Goal: Use online tool/utility: Utilize a website feature to perform a specific function

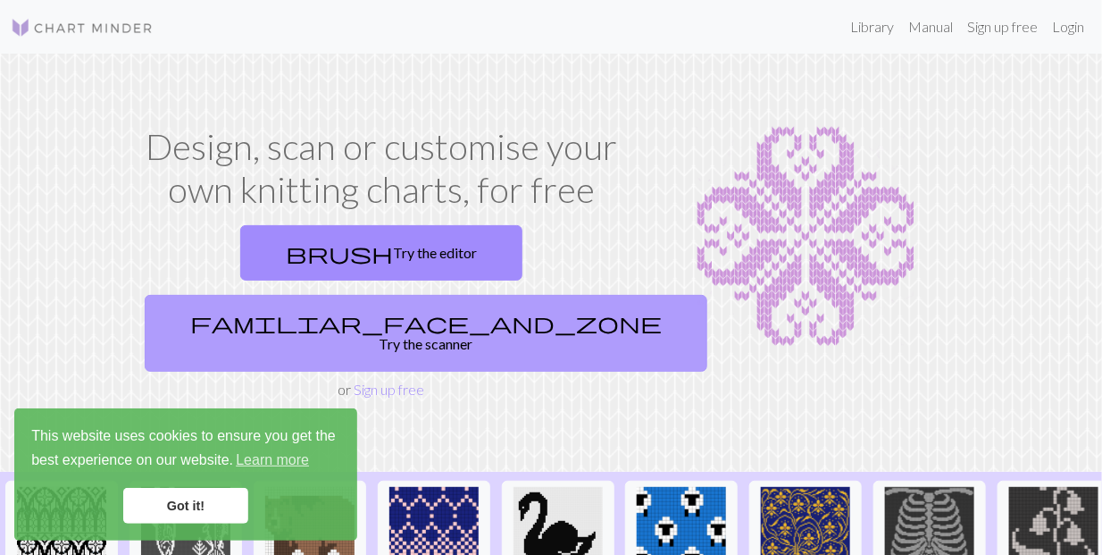
click at [503, 295] on link "familiar_face_and_zone Try the scanner" at bounding box center [426, 333] width 563 height 77
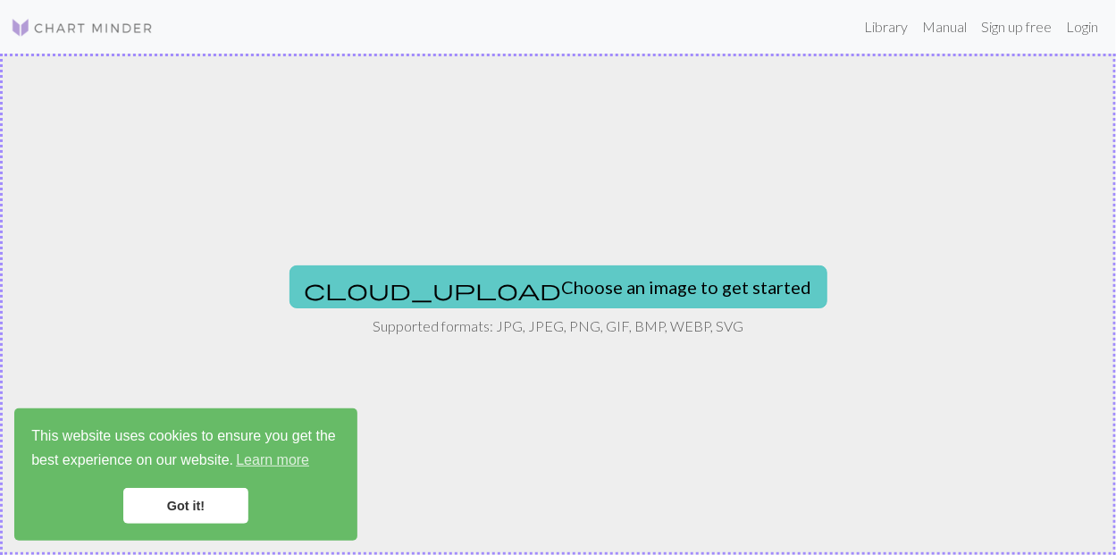
click at [522, 292] on button "cloud_upload Choose an image to get started" at bounding box center [558, 286] width 538 height 43
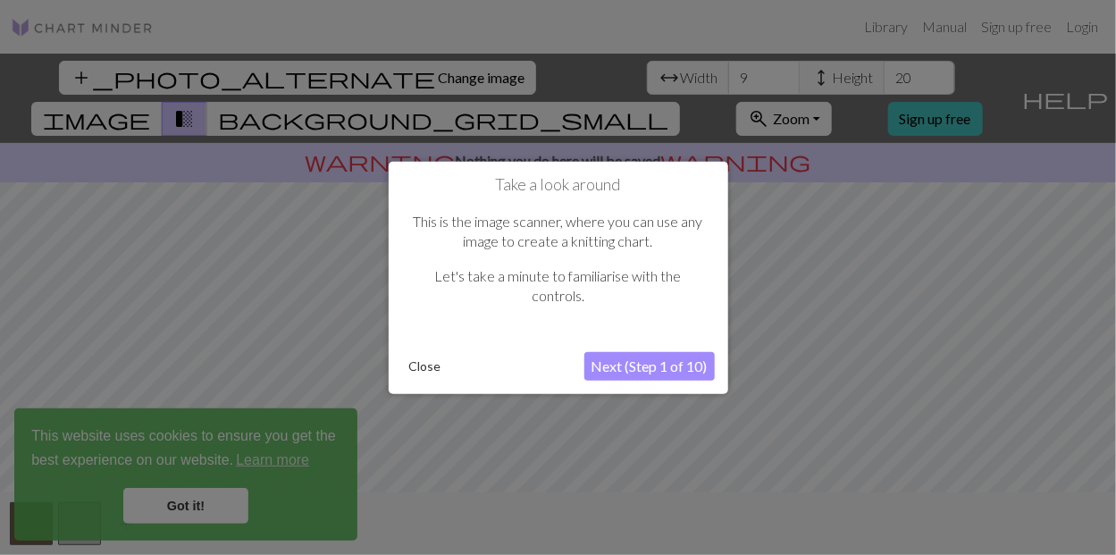
click at [655, 364] on button "Next (Step 1 of 10)" at bounding box center [649, 366] width 130 height 29
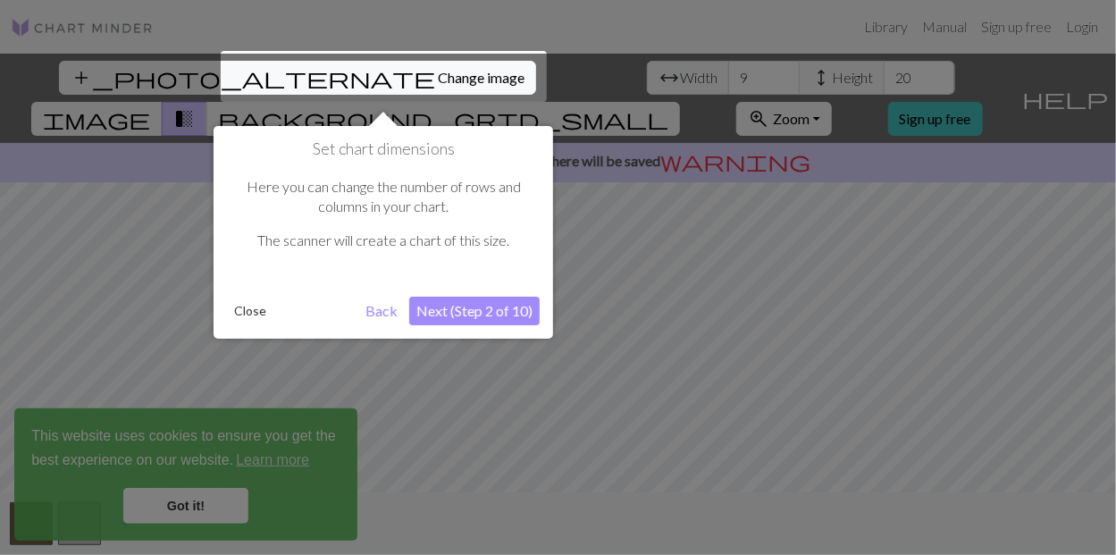
click at [478, 312] on button "Next (Step 2 of 10)" at bounding box center [474, 311] width 130 height 29
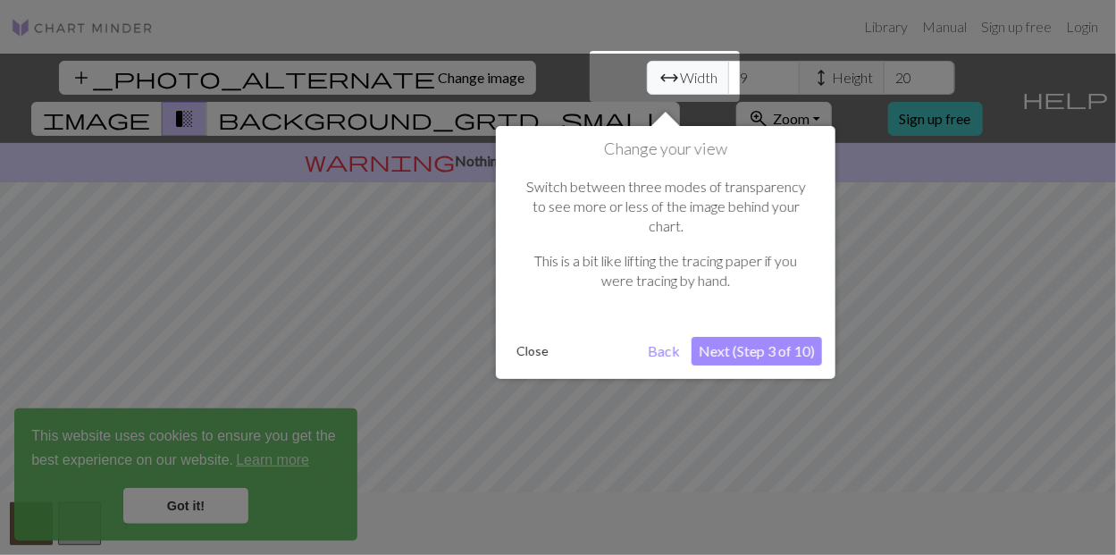
click at [744, 337] on button "Next (Step 3 of 10)" at bounding box center [756, 351] width 130 height 29
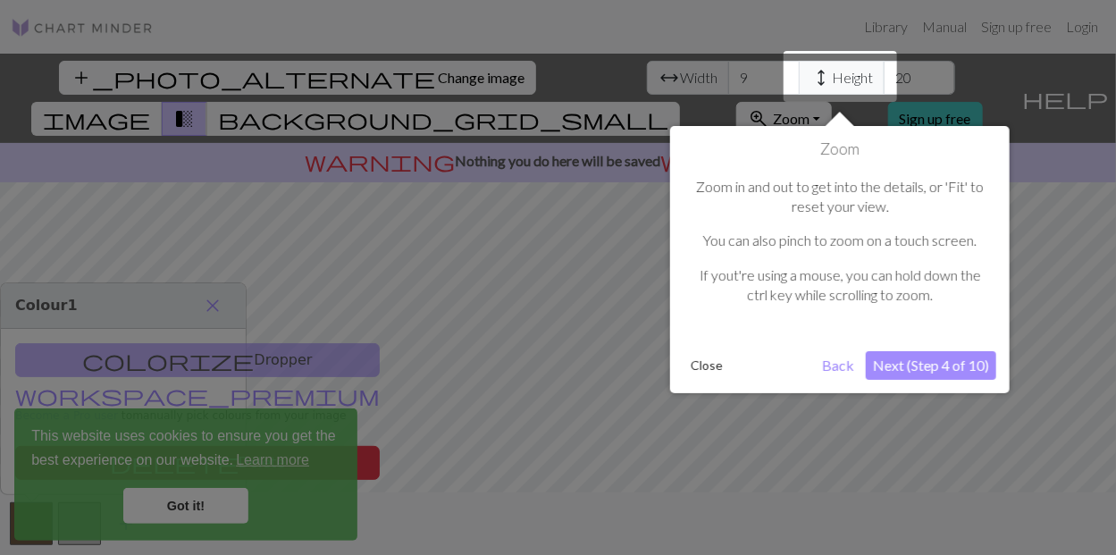
click at [873, 364] on button "Next (Step 4 of 10)" at bounding box center [931, 365] width 130 height 29
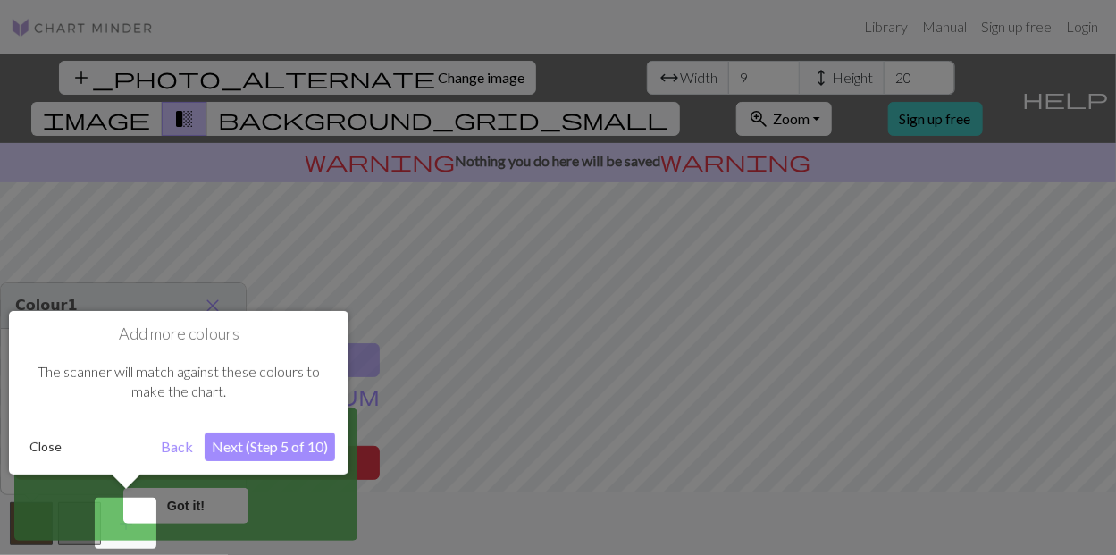
click at [262, 449] on button "Next (Step 5 of 10)" at bounding box center [270, 446] width 130 height 29
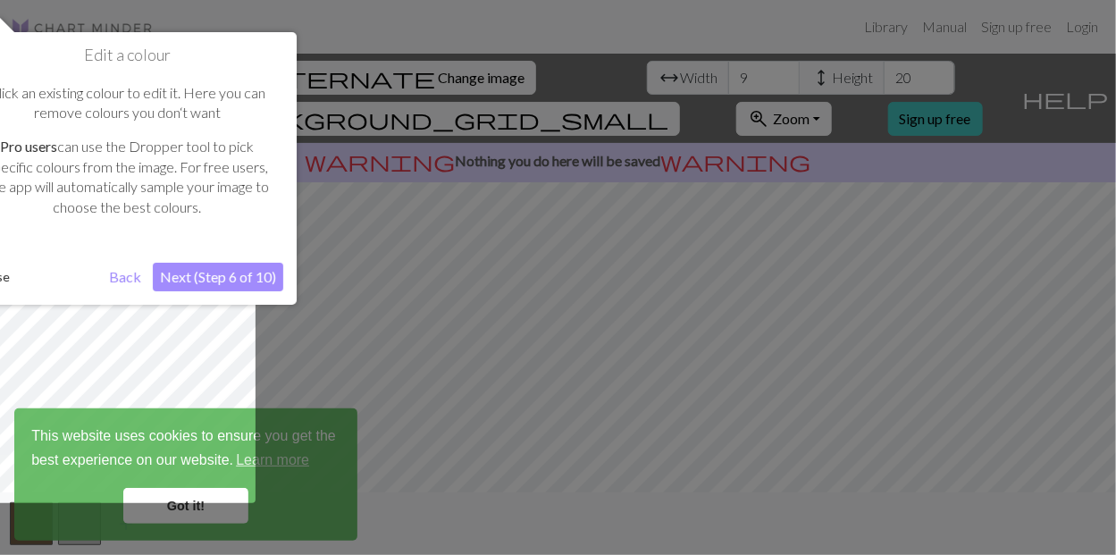
click at [210, 276] on button "Next (Step 6 of 10)" at bounding box center [218, 277] width 130 height 29
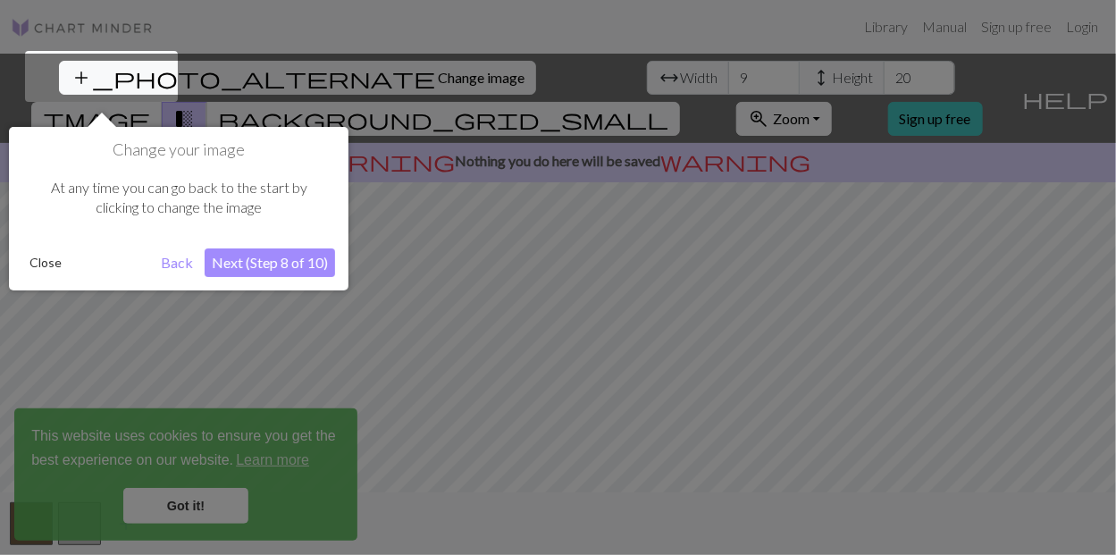
click at [262, 271] on button "Next (Step 8 of 10)" at bounding box center [270, 262] width 130 height 29
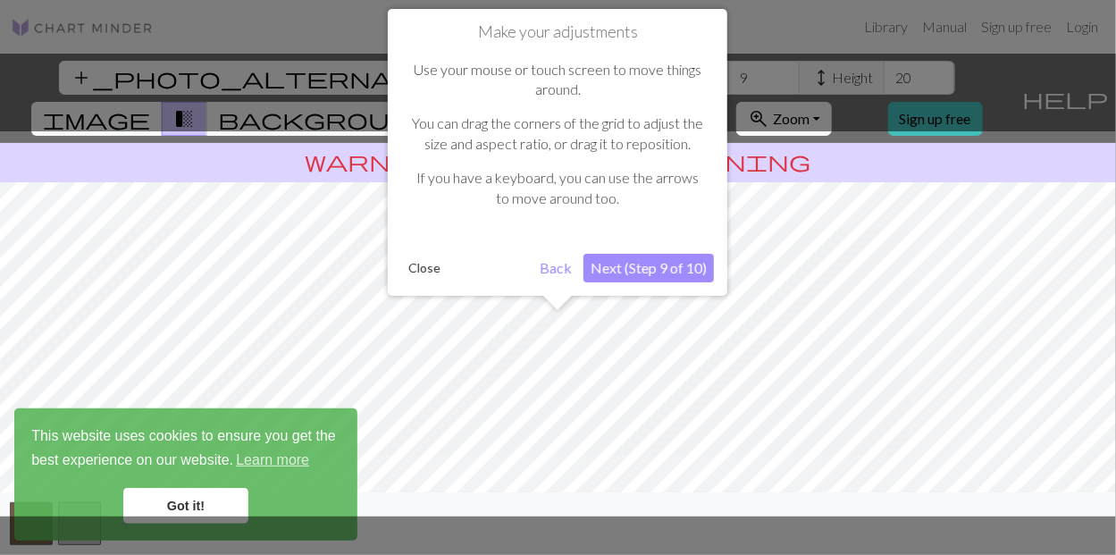
click at [645, 272] on button "Next (Step 9 of 10)" at bounding box center [648, 268] width 130 height 29
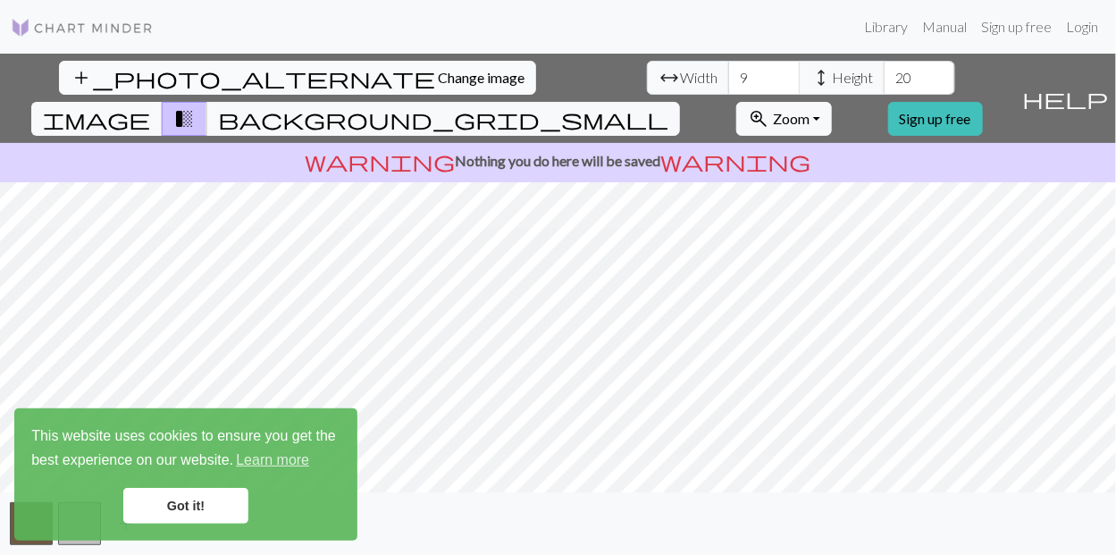
click at [438, 72] on span "Change image" at bounding box center [481, 77] width 87 height 17
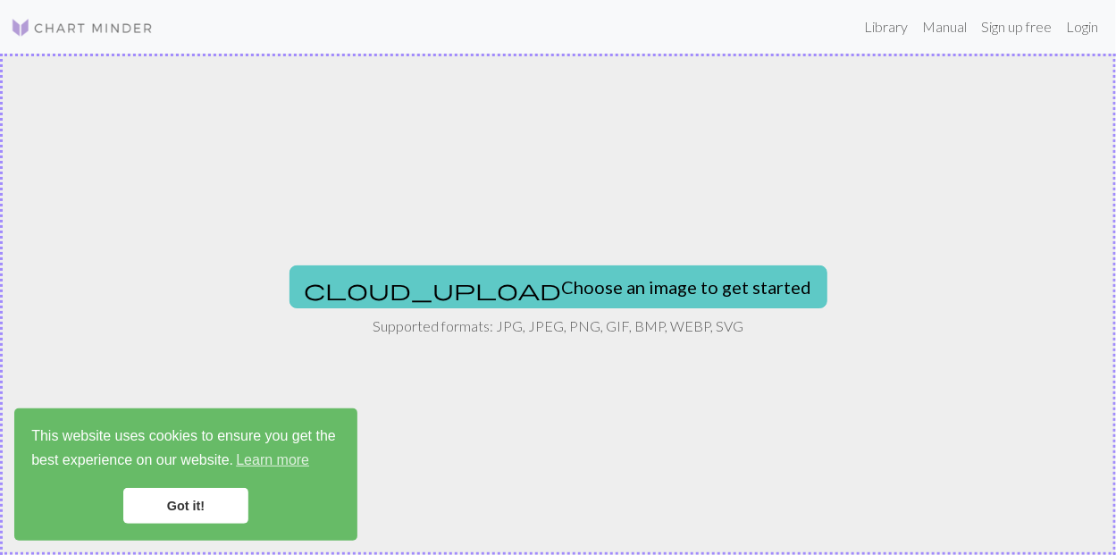
click at [533, 279] on button "cloud_upload Choose an image to get started" at bounding box center [558, 286] width 538 height 43
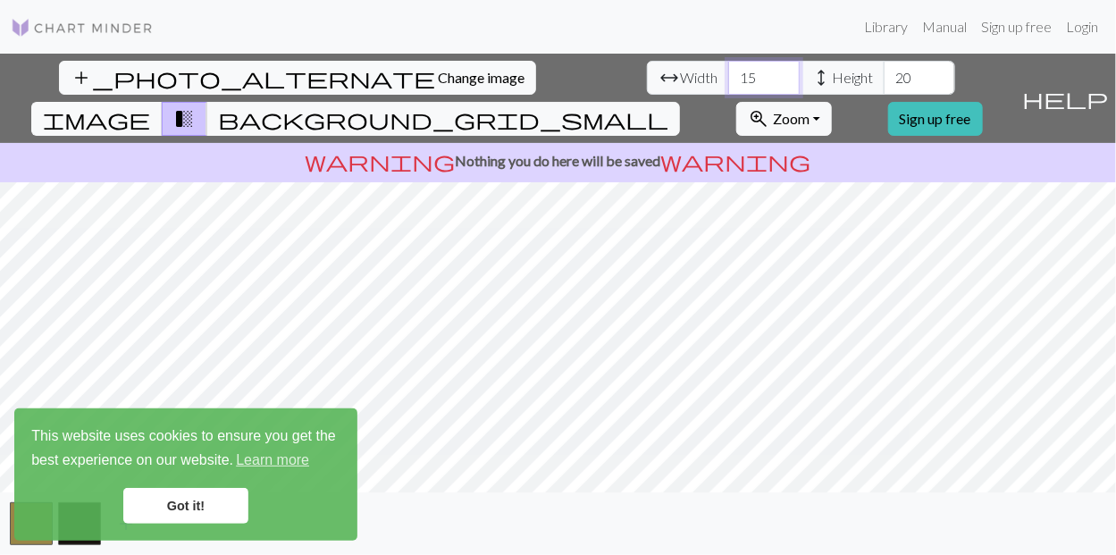
click at [728, 75] on input "15" at bounding box center [763, 78] width 71 height 34
type input "1"
type input "92"
click at [883, 72] on input "20" at bounding box center [918, 78] width 71 height 34
type input "2"
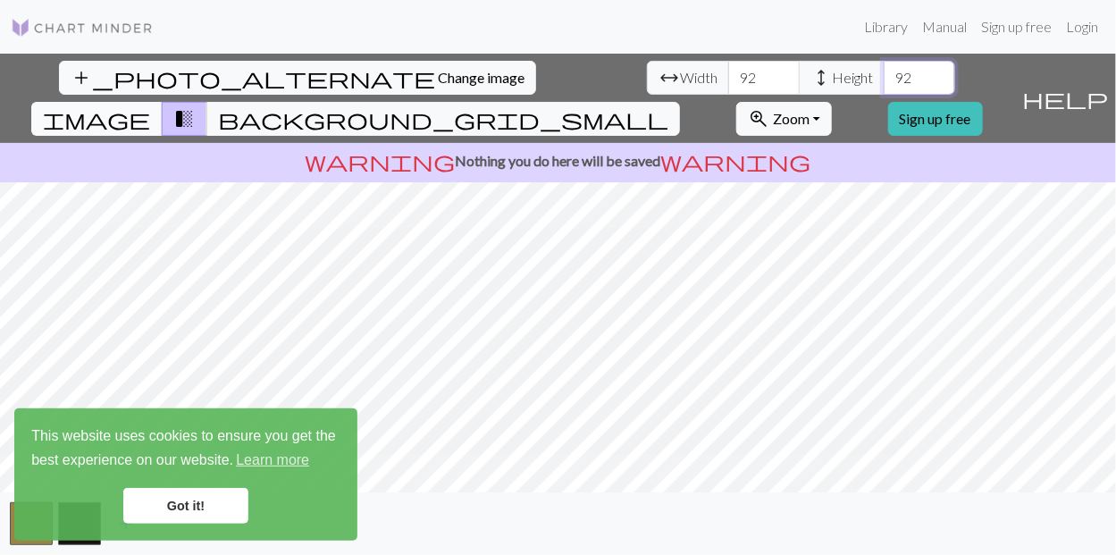
type input "92"
click at [150, 106] on span "image" at bounding box center [96, 118] width 107 height 25
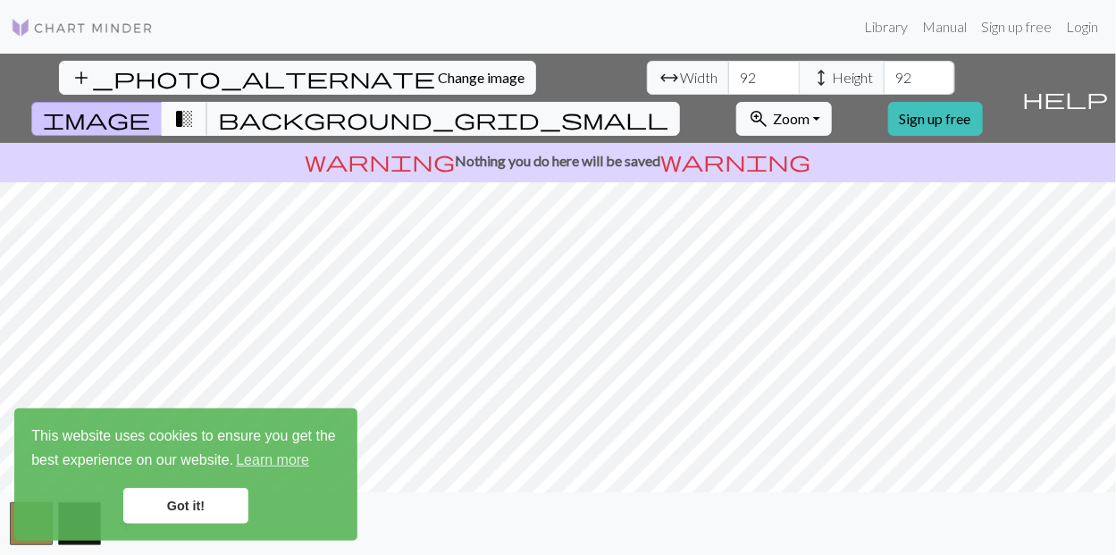
click at [195, 106] on span "transition_fade" at bounding box center [183, 118] width 21 height 25
click at [150, 106] on span "image" at bounding box center [96, 118] width 107 height 25
click at [668, 106] on span "background_grid_small" at bounding box center [443, 118] width 450 height 25
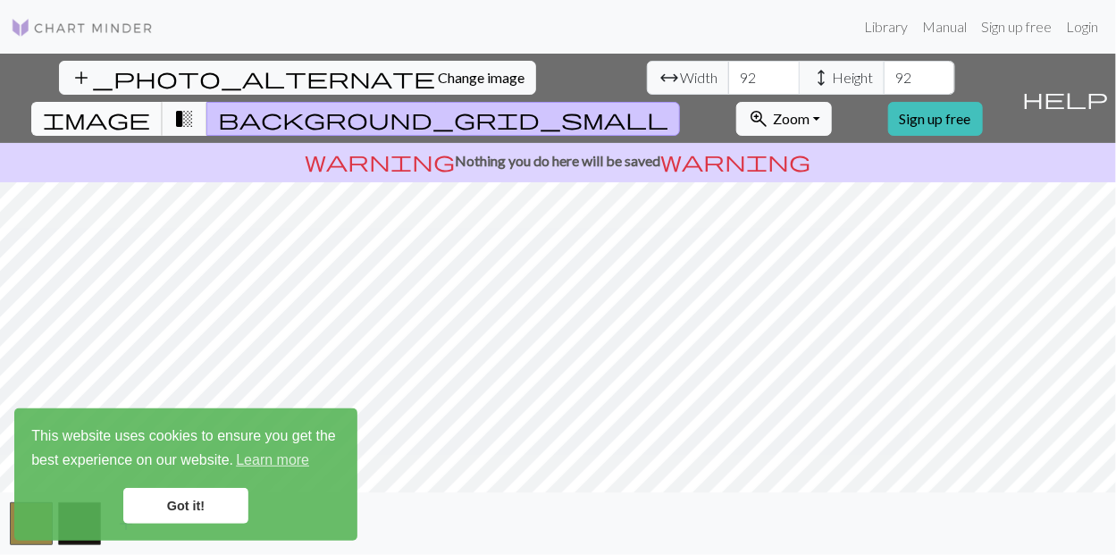
click at [150, 106] on span "image" at bounding box center [96, 118] width 107 height 25
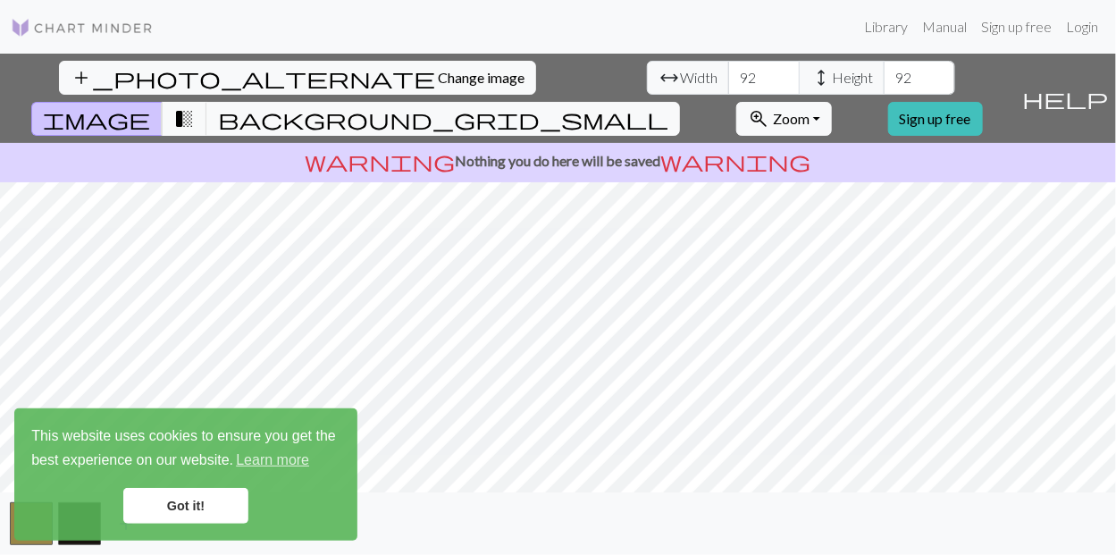
click at [183, 511] on link "Got it!" at bounding box center [185, 506] width 125 height 36
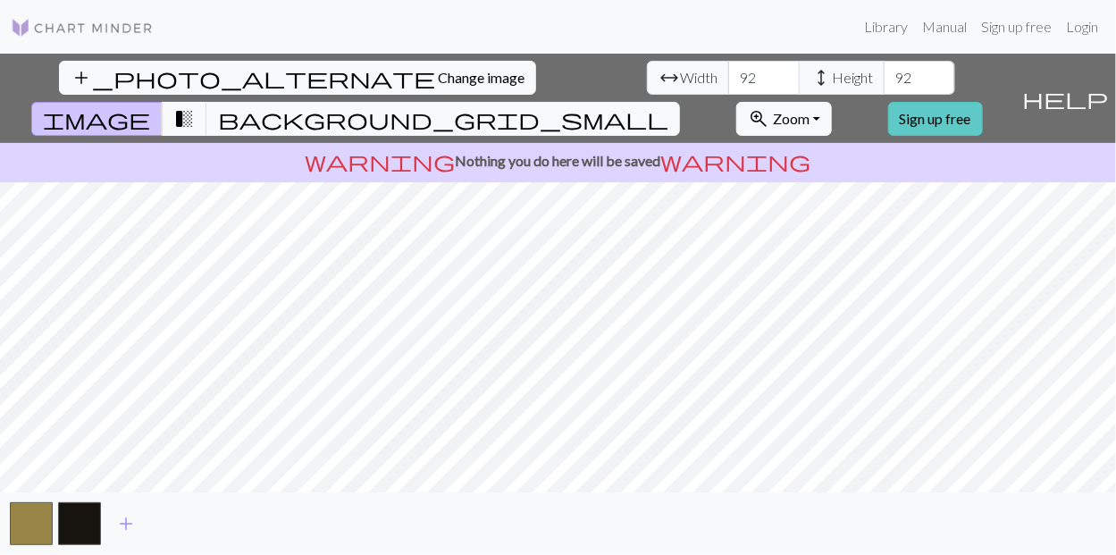
click at [983, 102] on link "Sign up free" at bounding box center [935, 119] width 95 height 34
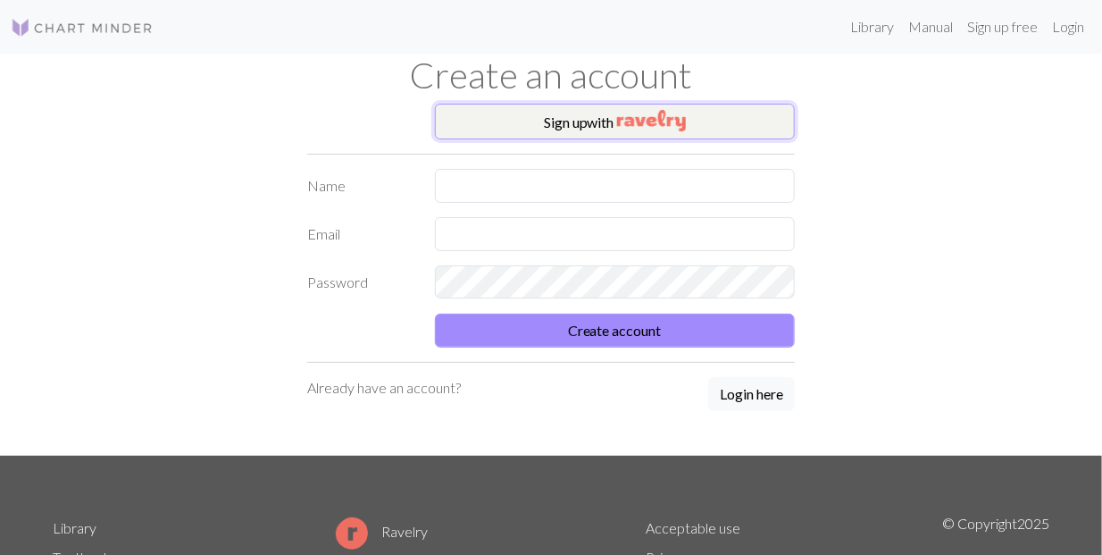
click at [604, 114] on button "Sign up with" at bounding box center [615, 122] width 361 height 36
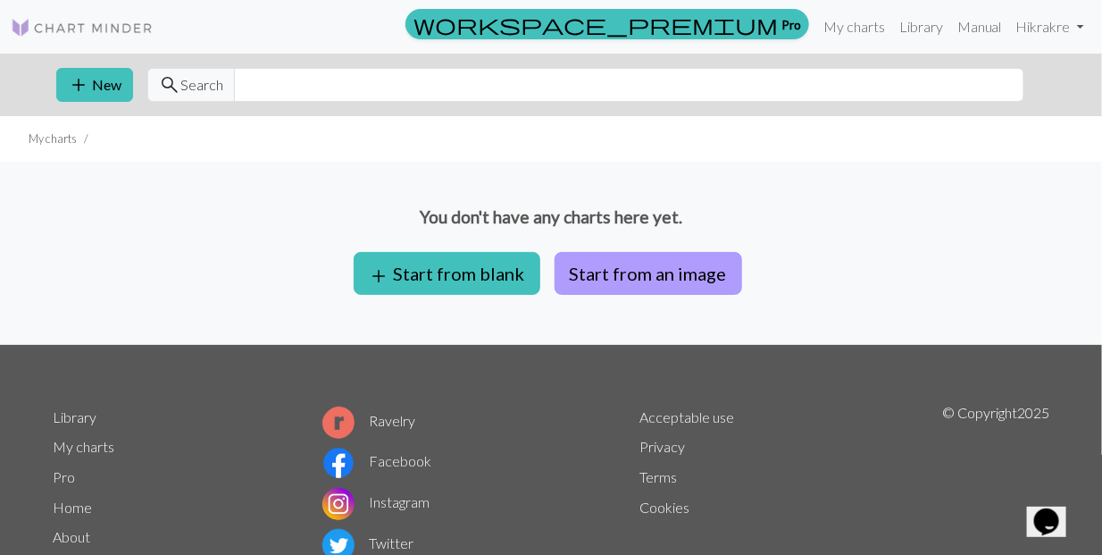
click at [594, 270] on button "Start from an image" at bounding box center [649, 273] width 188 height 43
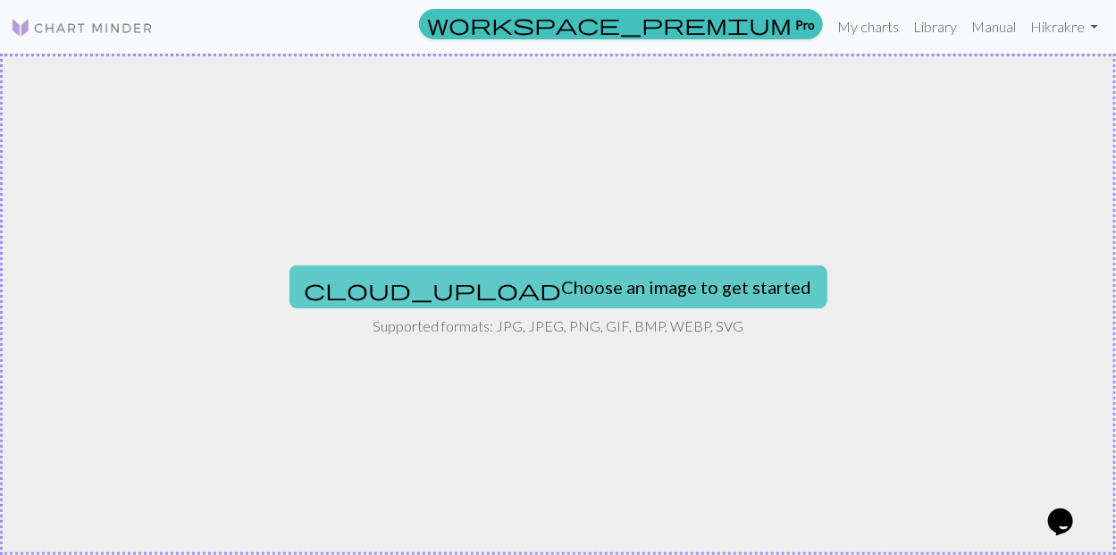
click at [544, 285] on button "cloud_upload Choose an image to get started" at bounding box center [558, 286] width 538 height 43
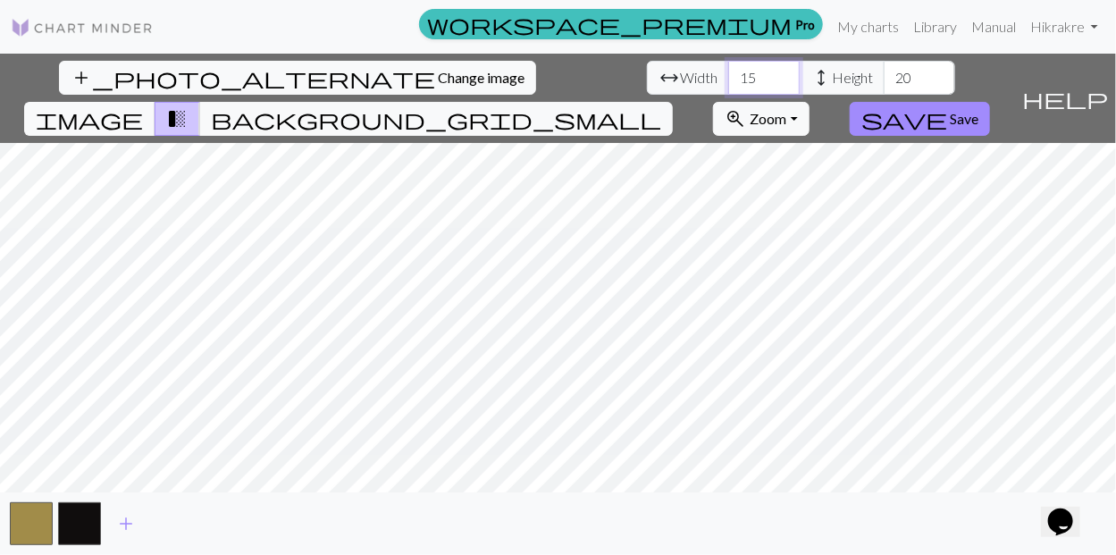
click at [728, 74] on input "15" at bounding box center [763, 78] width 71 height 34
type input "1"
type input "92"
click at [883, 73] on input "20" at bounding box center [918, 78] width 71 height 34
type input "2"
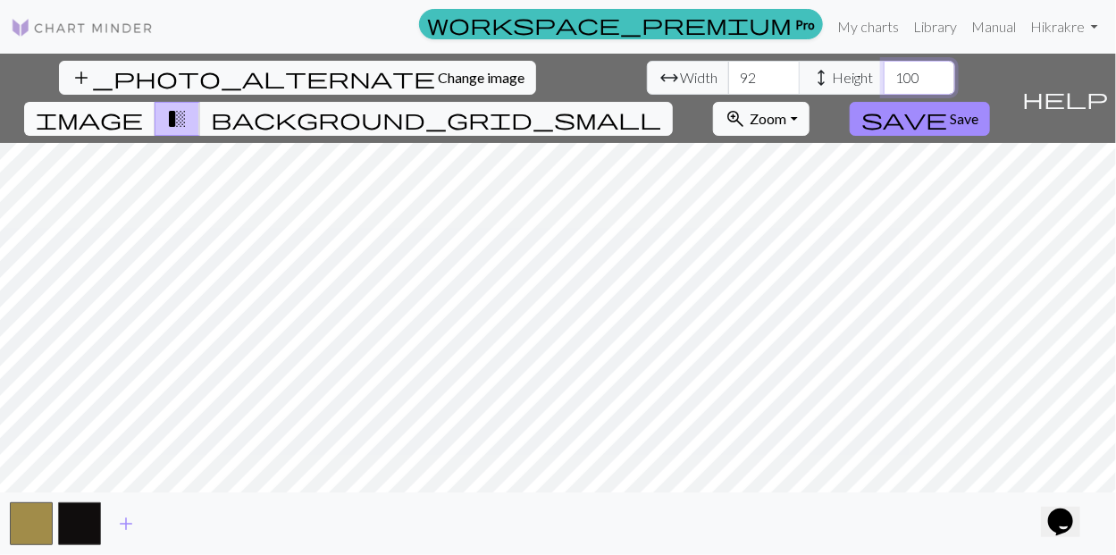
type input "100"
click at [143, 106] on span "image" at bounding box center [89, 118] width 107 height 25
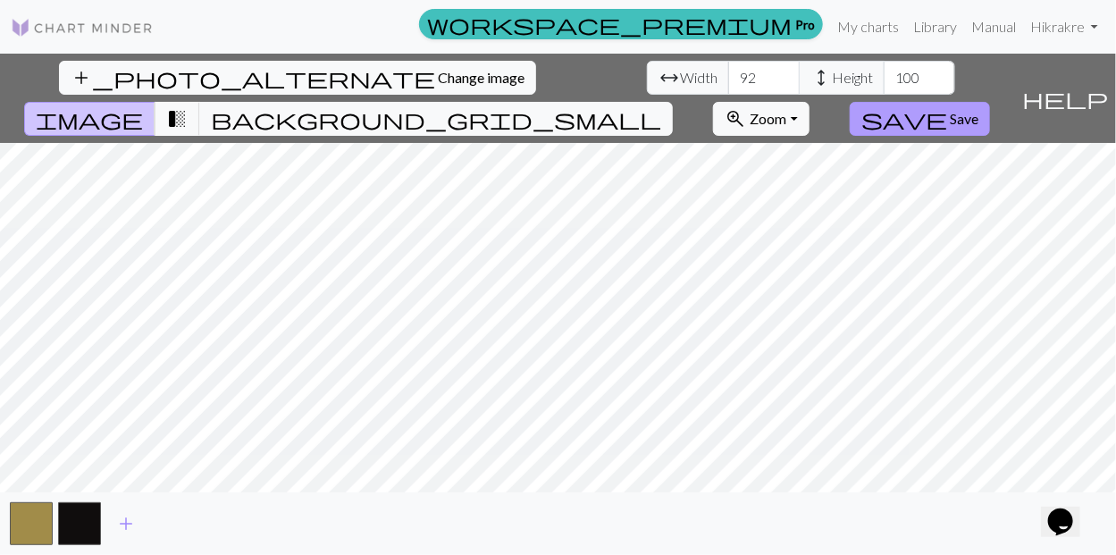
click at [947, 106] on span "save" at bounding box center [904, 118] width 86 height 25
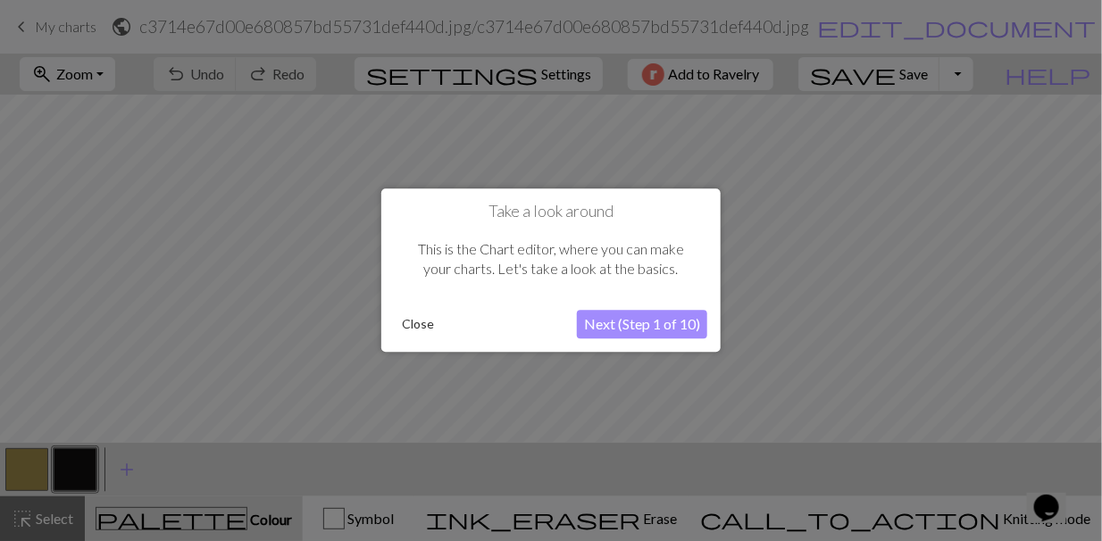
click at [620, 325] on button "Next (Step 1 of 10)" at bounding box center [642, 325] width 130 height 29
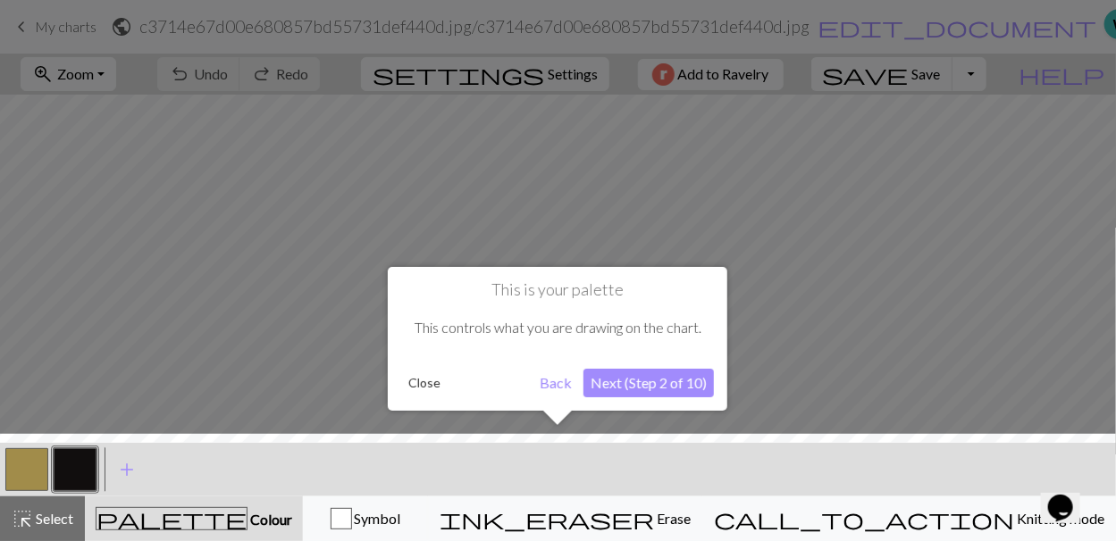
click at [640, 389] on button "Next (Step 2 of 10)" at bounding box center [648, 383] width 130 height 29
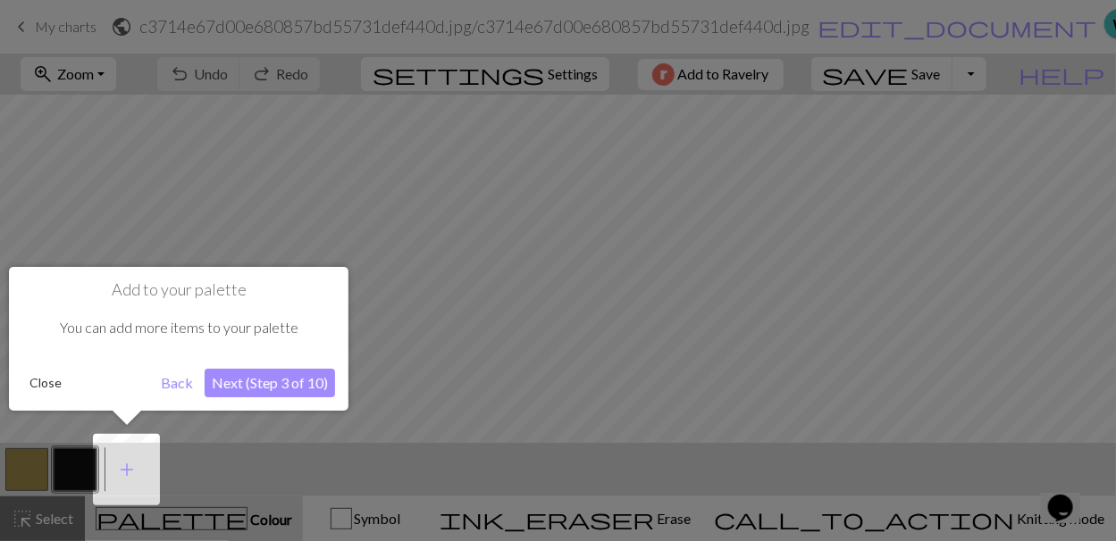
click at [252, 380] on button "Next (Step 3 of 10)" at bounding box center [270, 383] width 130 height 29
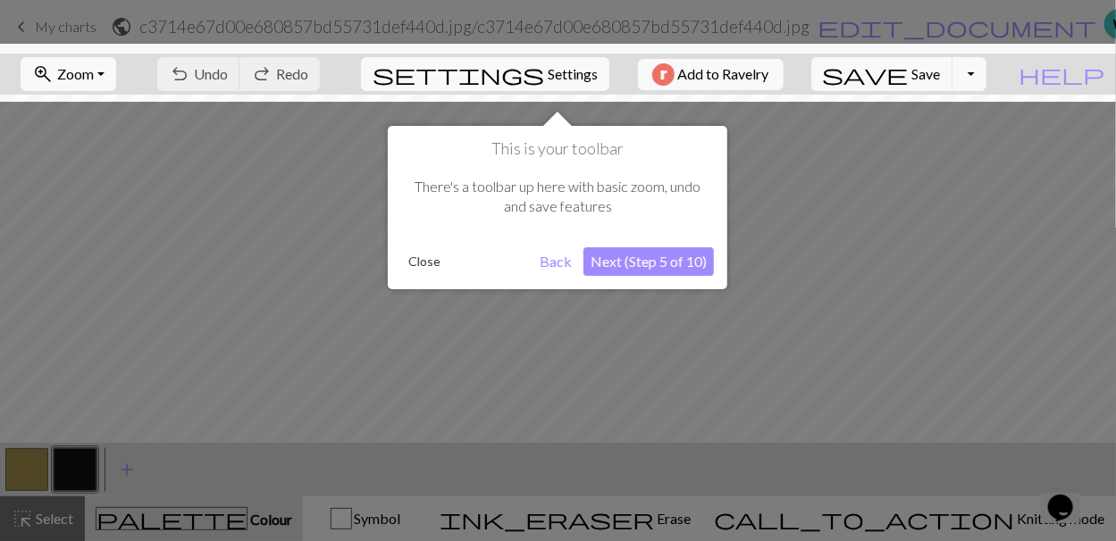
click at [635, 270] on button "Next (Step 5 of 10)" at bounding box center [648, 261] width 130 height 29
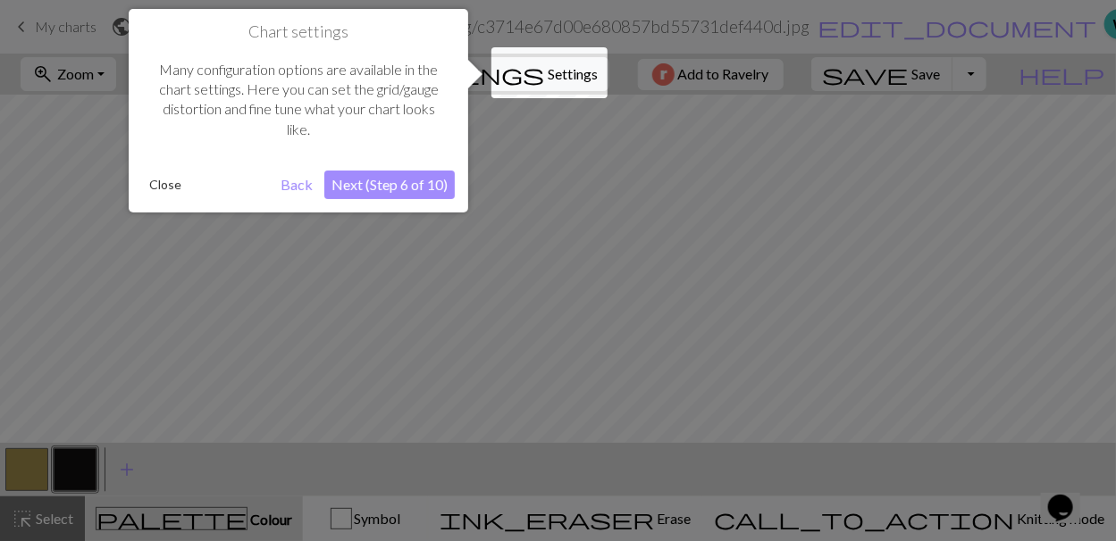
click at [409, 178] on button "Next (Step 6 of 10)" at bounding box center [389, 185] width 130 height 29
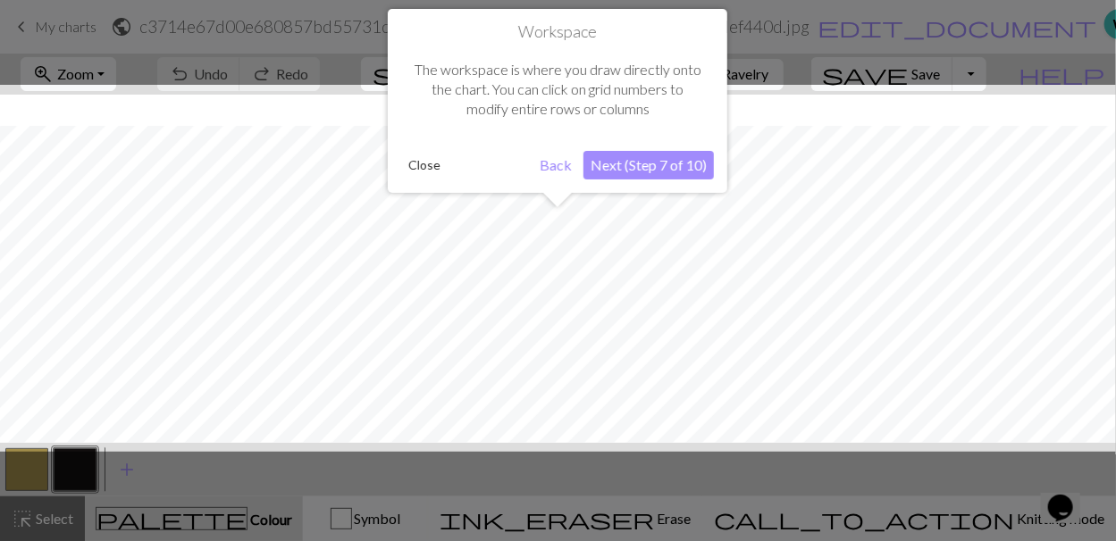
scroll to position [66, 0]
click at [680, 163] on button "Next (Step 7 of 10)" at bounding box center [648, 165] width 130 height 29
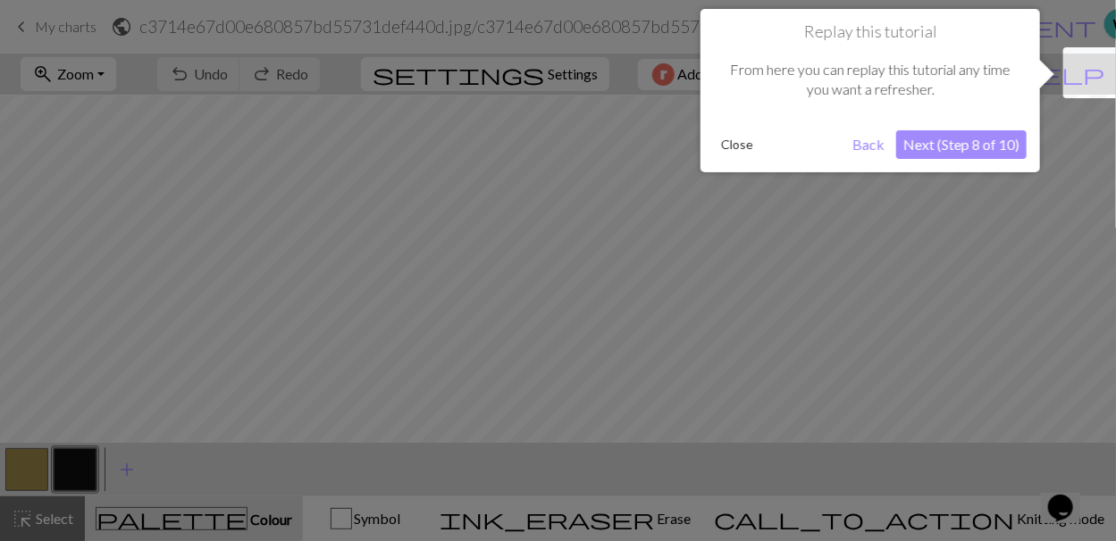
click at [950, 146] on button "Next (Step 8 of 10)" at bounding box center [961, 144] width 130 height 29
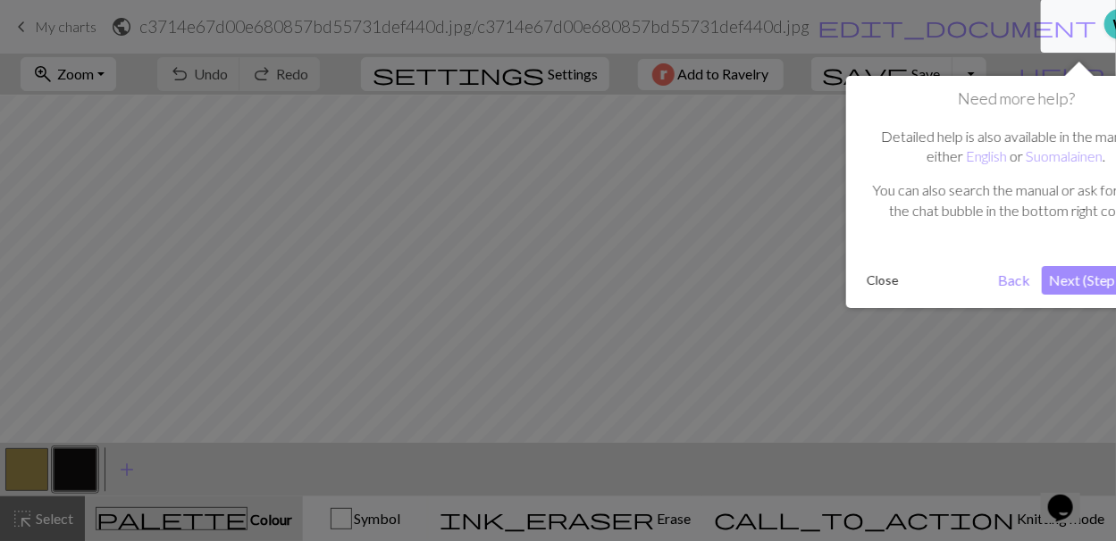
click at [1059, 280] on button "Next (Step 9 of 10)" at bounding box center [1107, 280] width 130 height 29
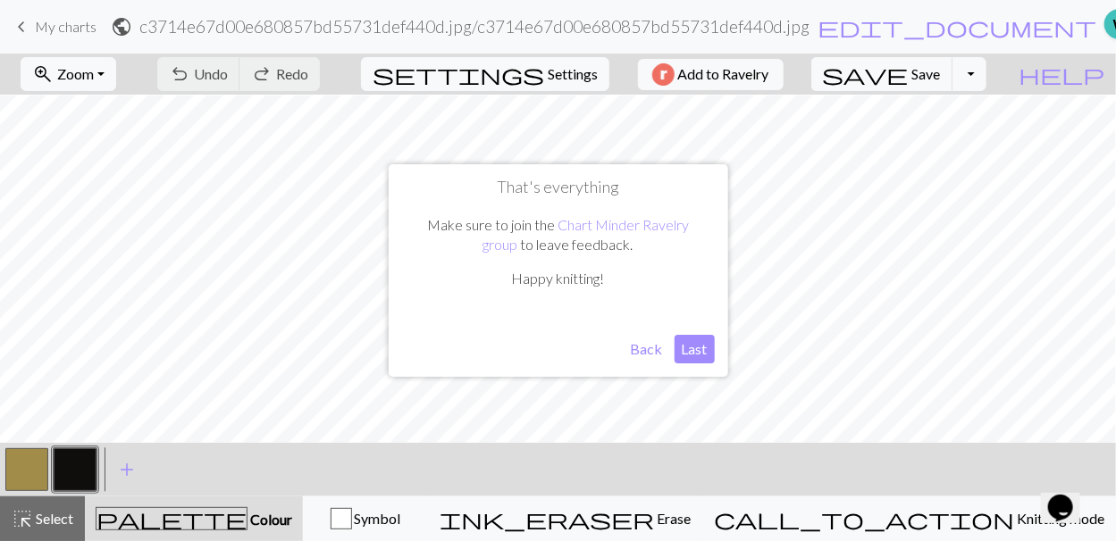
click at [692, 348] on button "Last" at bounding box center [694, 349] width 40 height 29
click at [21, 465] on button "button" at bounding box center [26, 469] width 43 height 43
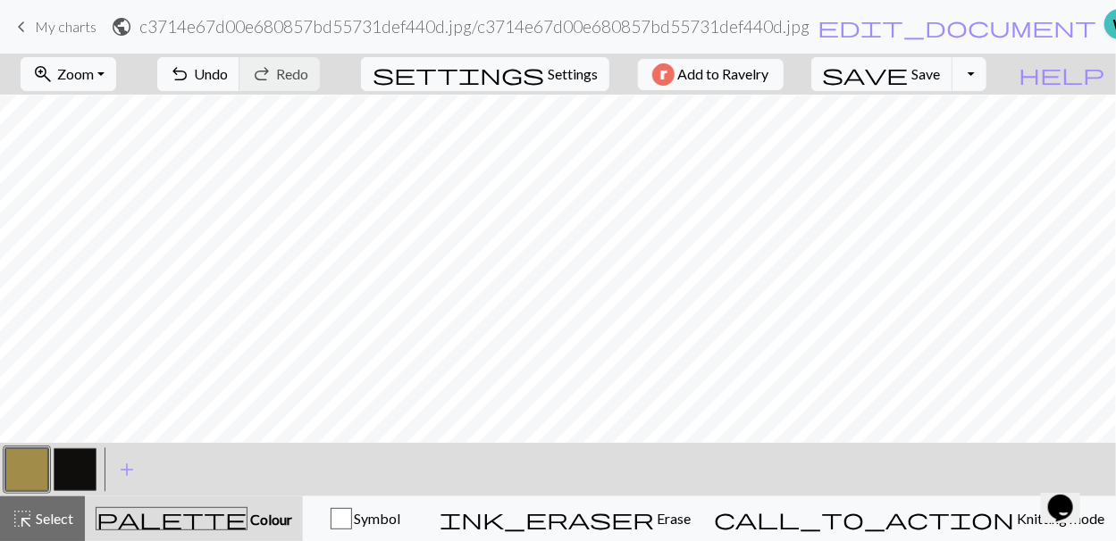
click at [23, 469] on button "button" at bounding box center [26, 469] width 43 height 43
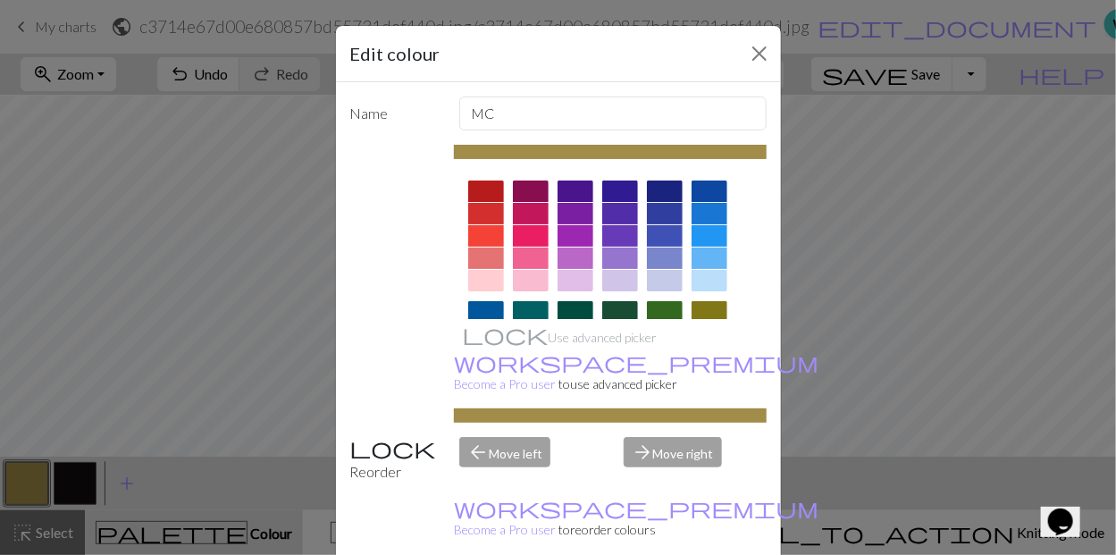
click at [23, 469] on div "Edit colour Name MC Use advanced picker workspace_premium Become a Pro user to …" at bounding box center [558, 277] width 1116 height 555
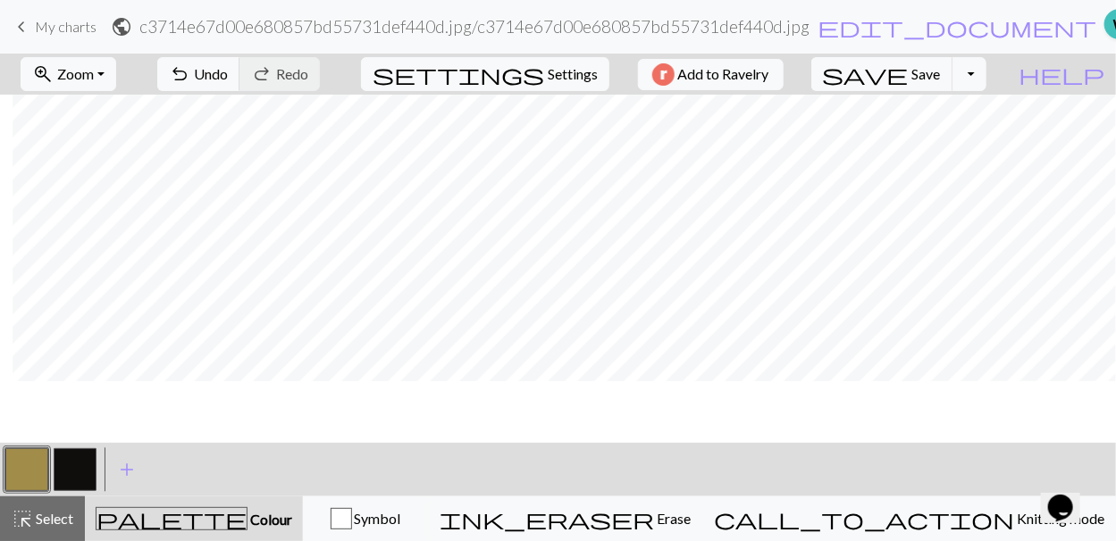
scroll to position [870, 621]
click at [94, 71] on span "Zoom" at bounding box center [75, 73] width 37 height 17
click at [93, 115] on button "Fit all" at bounding box center [91, 112] width 141 height 29
click at [556, 66] on span "Settings" at bounding box center [573, 73] width 50 height 21
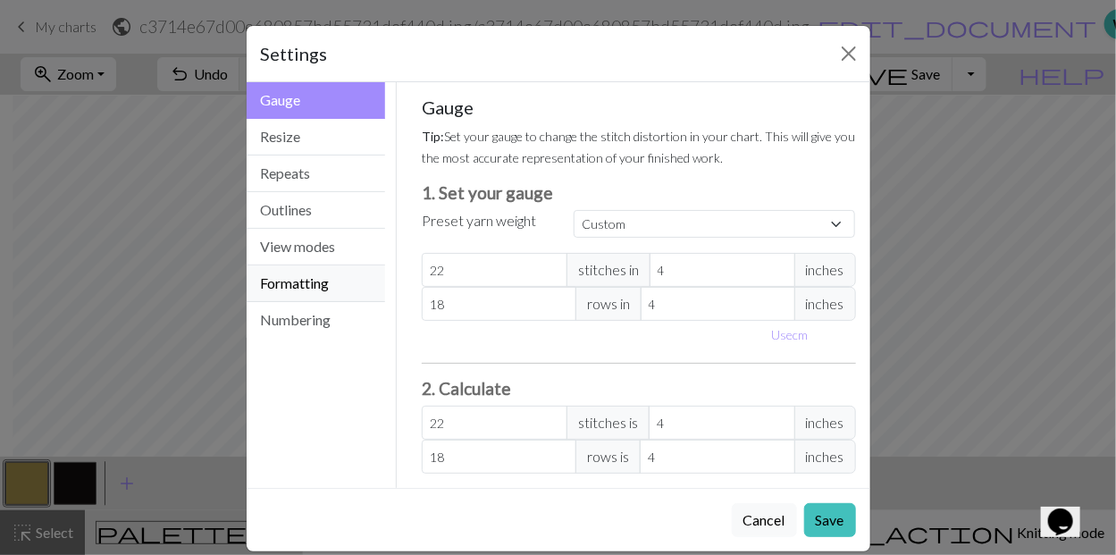
click at [280, 287] on button "Formatting" at bounding box center [316, 283] width 139 height 37
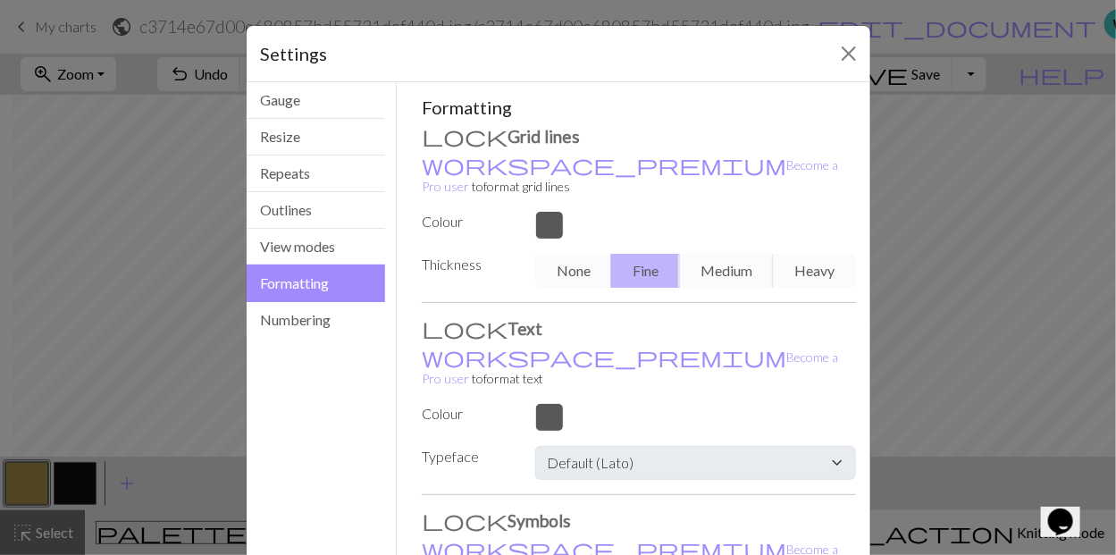
click at [813, 254] on div "None Fine Medium Heavy" at bounding box center [694, 271] width 341 height 34
click at [844, 48] on button "Close" at bounding box center [848, 53] width 29 height 29
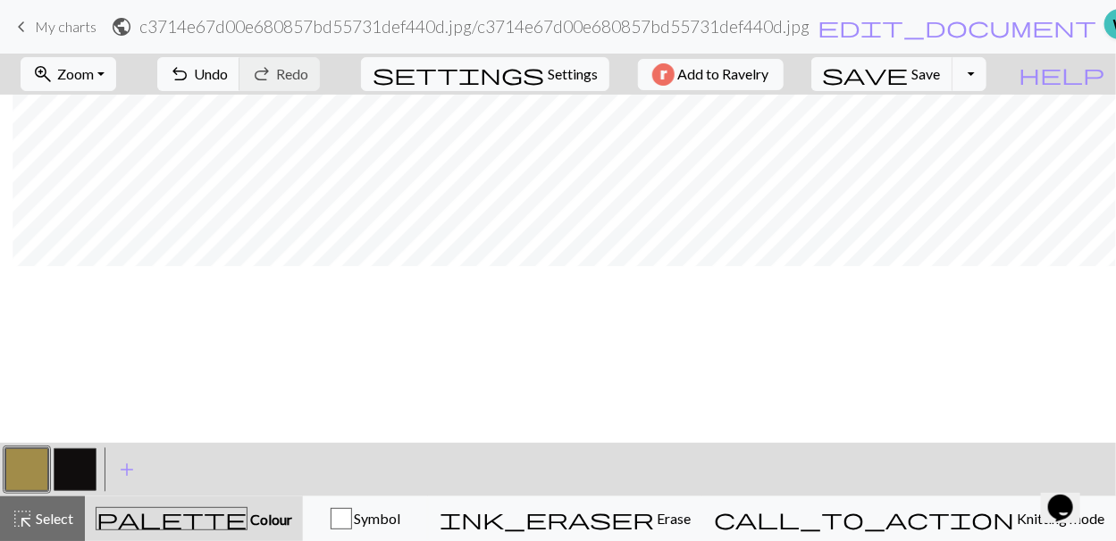
scroll to position [197, 13]
click at [34, 512] on span "Select" at bounding box center [53, 518] width 40 height 17
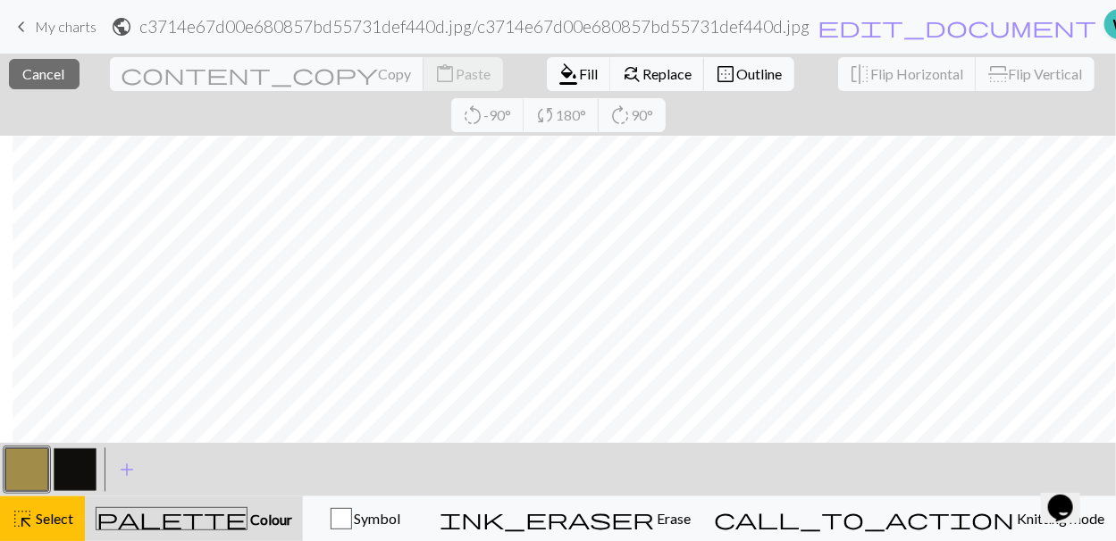
click at [71, 456] on button "button" at bounding box center [75, 469] width 43 height 43
click at [81, 475] on button "button" at bounding box center [75, 469] width 43 height 43
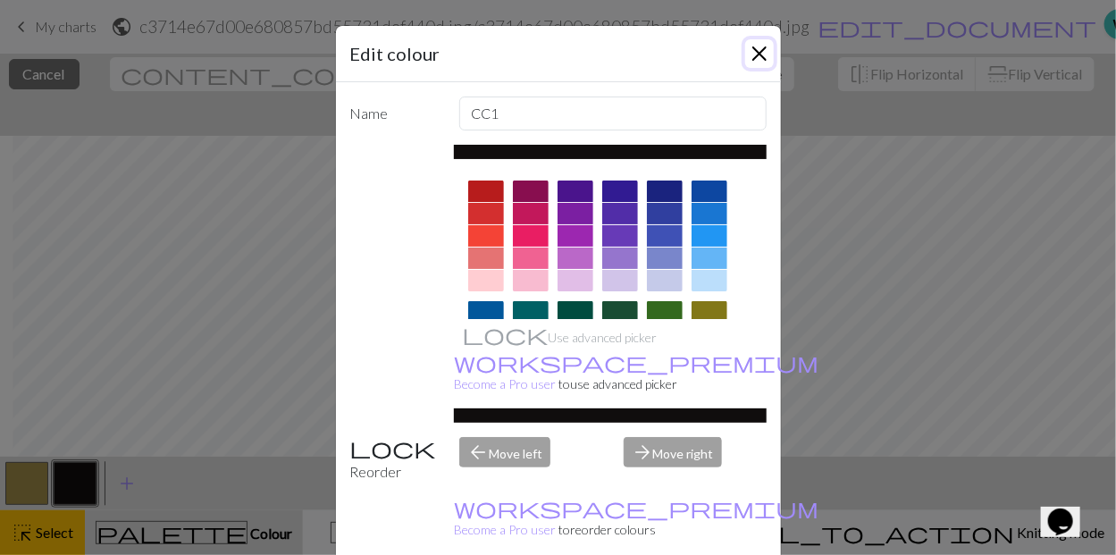
click at [748, 50] on button "Close" at bounding box center [759, 53] width 29 height 29
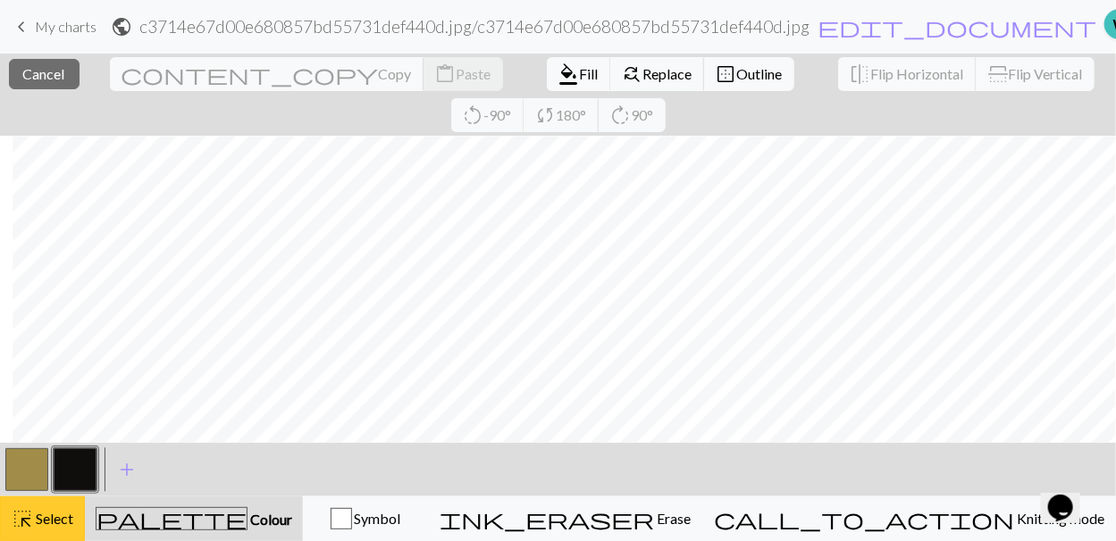
click at [49, 530] on div "highlight_alt Select Select" at bounding box center [43, 518] width 62 height 21
